Goal: Use online tool/utility: Utilize a website feature to perform a specific function

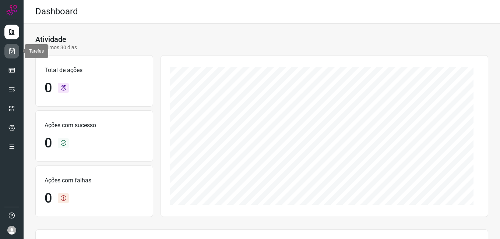
click at [14, 51] on icon at bounding box center [12, 50] width 8 height 7
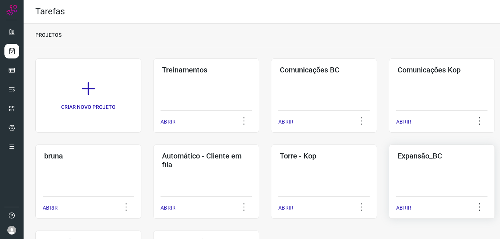
click at [412, 171] on div "Expansão_BC ABRIR" at bounding box center [441, 182] width 106 height 74
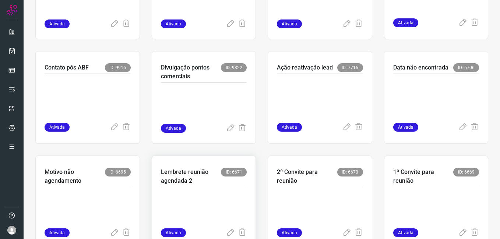
scroll to position [221, 0]
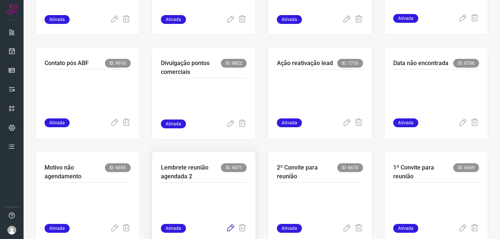
click at [226, 230] on icon at bounding box center [230, 228] width 9 height 9
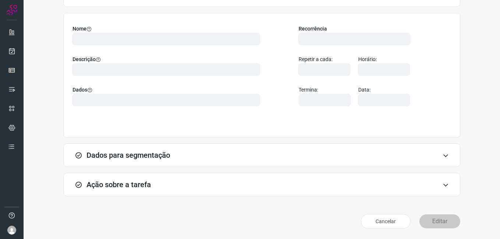
scroll to position [48, 0]
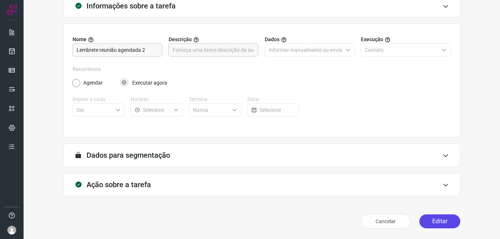
click at [439, 222] on button "Editar" at bounding box center [439, 221] width 41 height 14
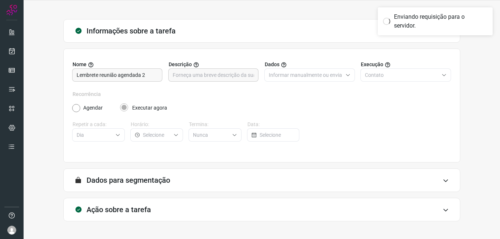
scroll to position [0, 0]
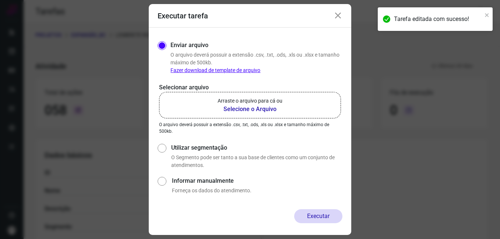
click at [243, 108] on b "Selecione o Arquivo" at bounding box center [249, 109] width 65 height 9
click at [0, 0] on input "Arraste o arquivo para cá ou Selecione o Arquivo" at bounding box center [0, 0] width 0 height 0
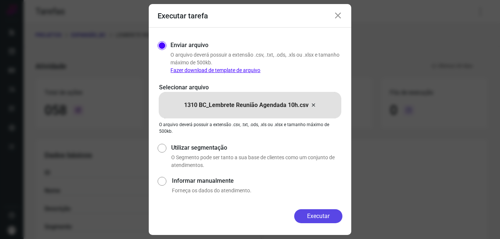
click at [302, 216] on button "Executar" at bounding box center [318, 216] width 48 height 14
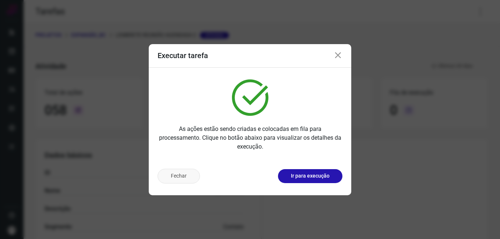
click at [182, 174] on button "Fechar" at bounding box center [178, 176] width 42 height 15
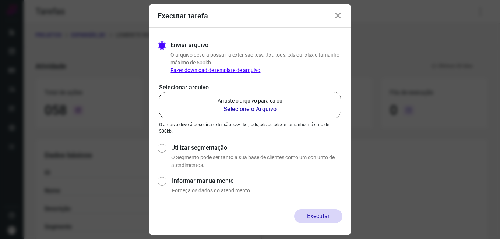
click at [333, 17] on div "Executar tarefa" at bounding box center [250, 16] width 202 height 24
click at [337, 14] on icon at bounding box center [337, 15] width 9 height 9
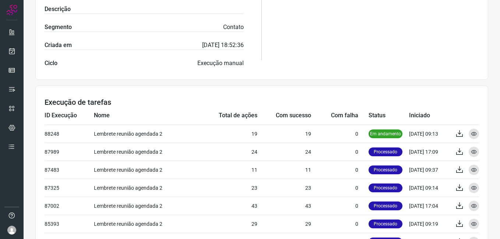
scroll to position [221, 0]
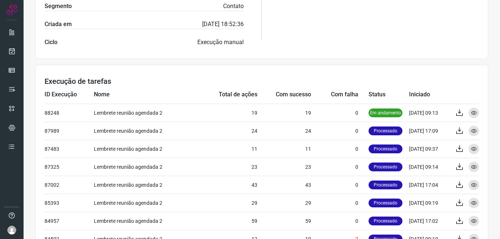
click at [395, 61] on div "Atividade Lembrete reunião agendada 2 Ativada Últimos 30 dias Total de ações 05…" at bounding box center [262, 73] width 476 height 495
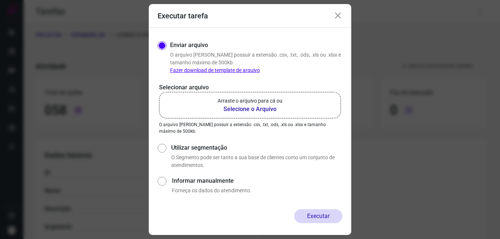
click at [339, 17] on icon at bounding box center [337, 15] width 9 height 9
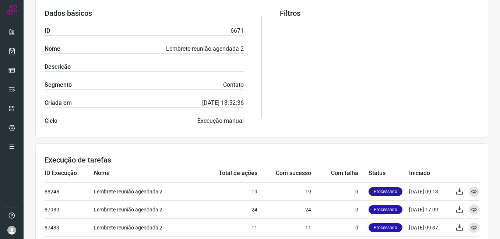
scroll to position [184, 0]
